Goal: Information Seeking & Learning: Learn about a topic

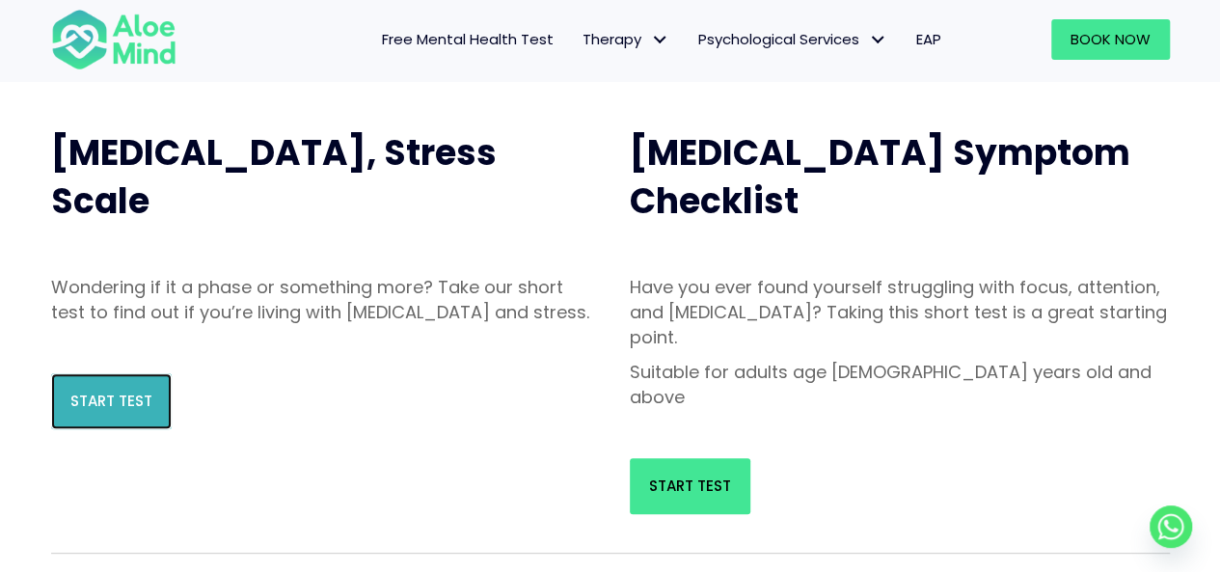
click at [83, 411] on span "Start Test" at bounding box center [111, 401] width 82 height 20
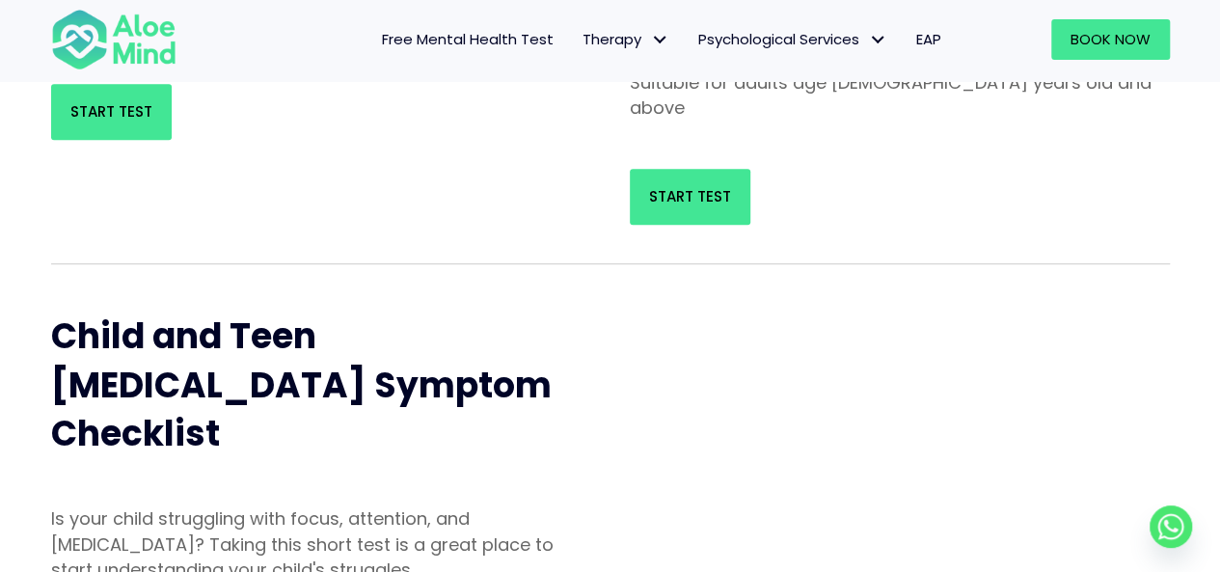
scroll to position [193, 0]
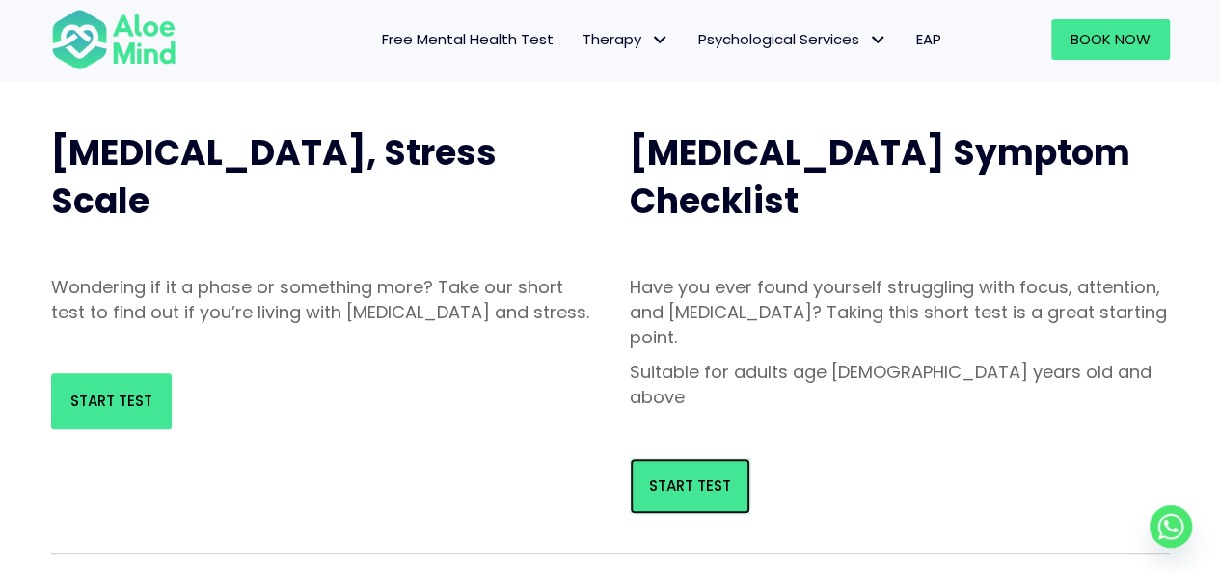
drag, startPoint x: 708, startPoint y: 422, endPoint x: 720, endPoint y: 396, distance: 27.6
click at [708, 458] on link "Start Test" at bounding box center [690, 486] width 121 height 56
